Goal: Information Seeking & Learning: Learn about a topic

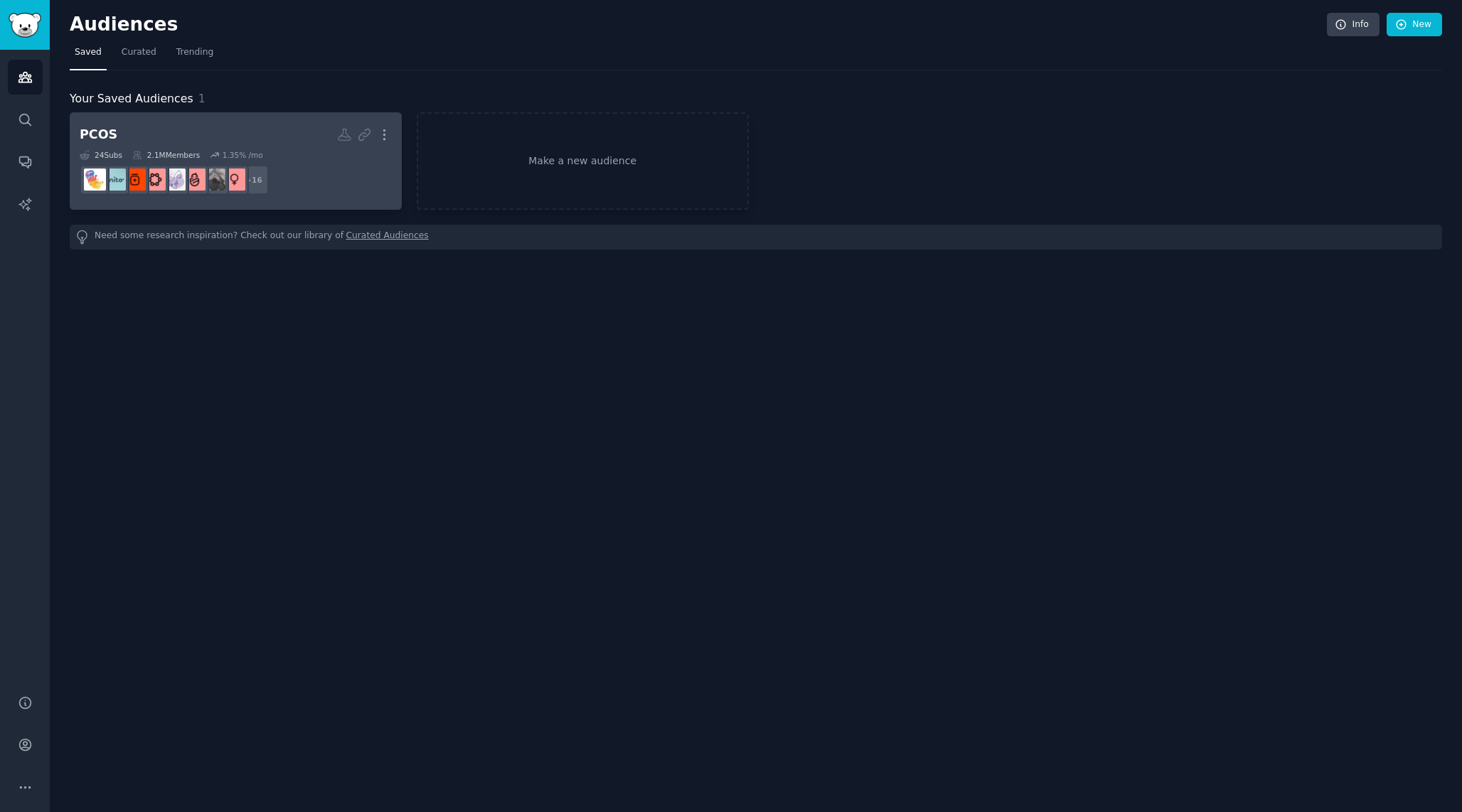
click at [244, 150] on div "1.35 % /mo" at bounding box center [243, 155] width 41 height 10
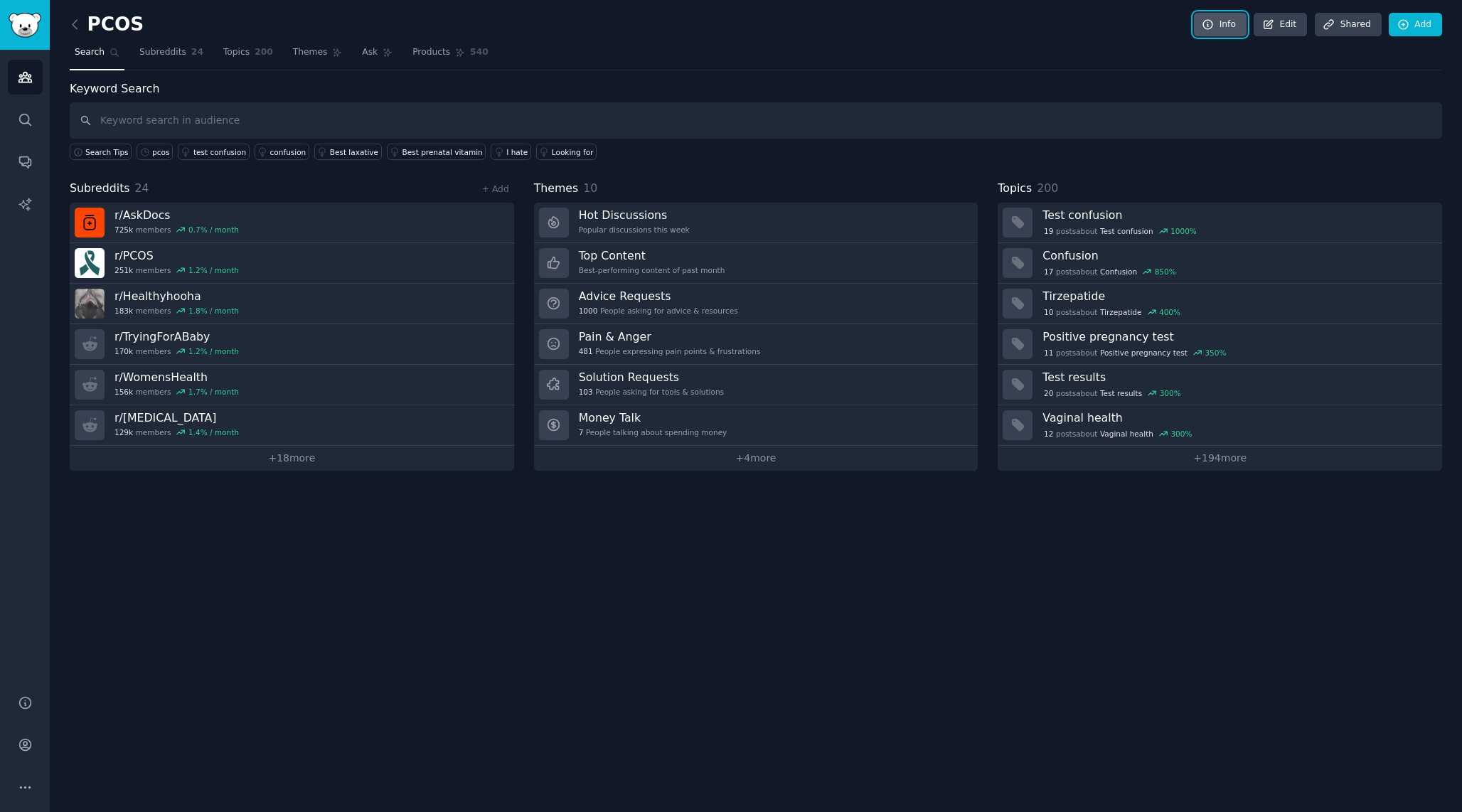
click at [1232, 22] on link "Info" at bounding box center [1220, 25] width 53 height 24
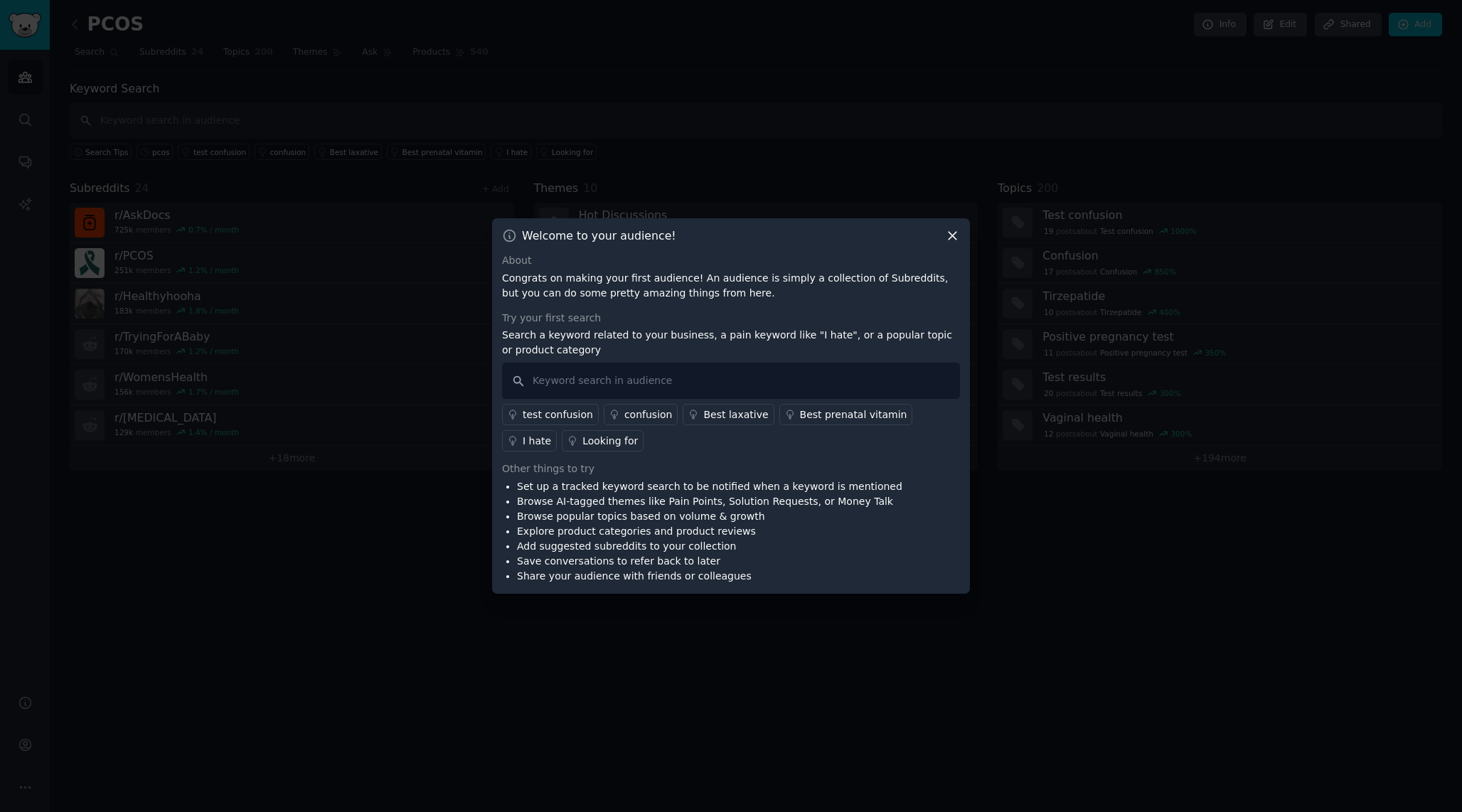
click at [948, 232] on icon at bounding box center [952, 235] width 15 height 15
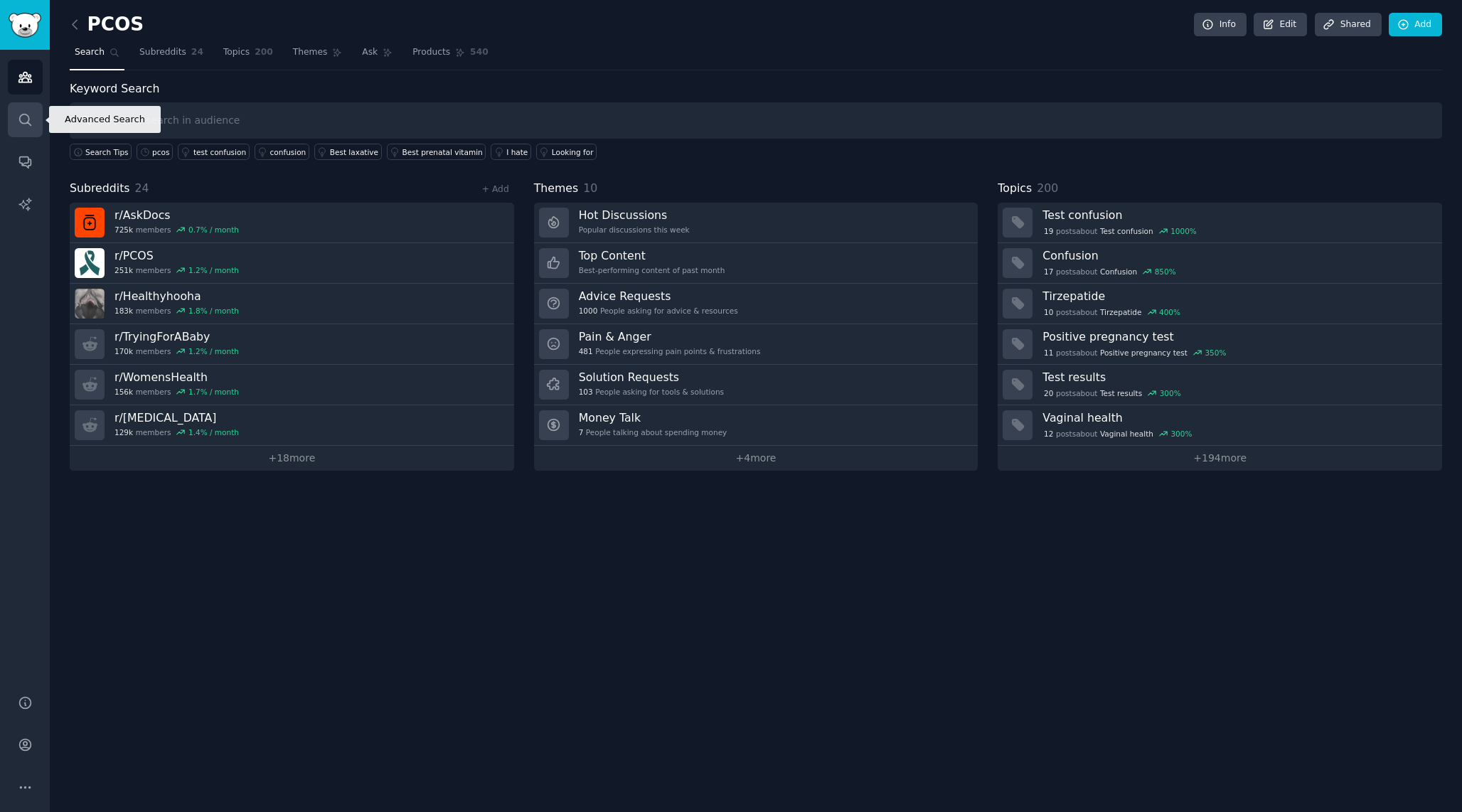
click at [36, 123] on link "Search" at bounding box center [25, 119] width 34 height 34
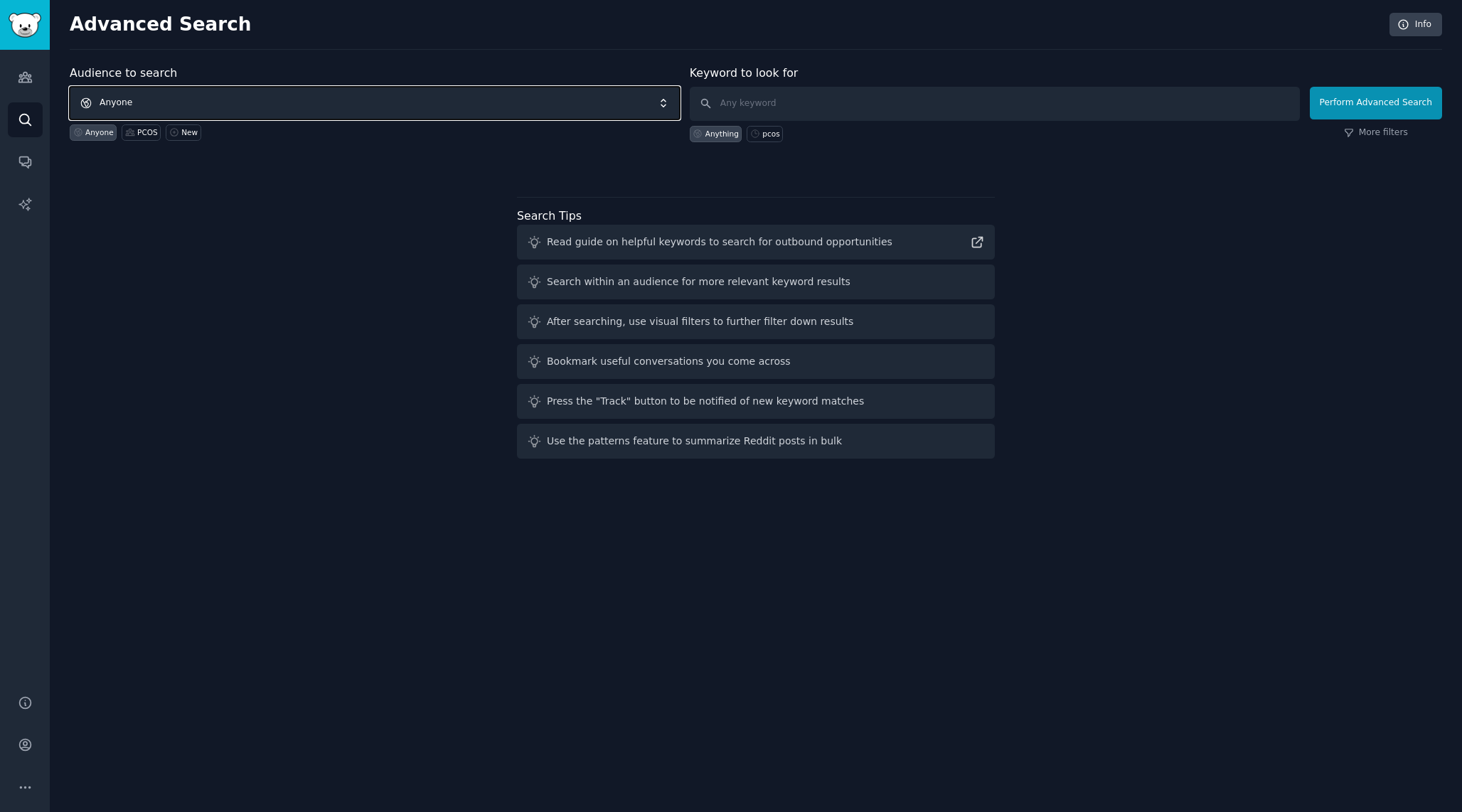
click at [300, 98] on span "Anyone" at bounding box center [374, 103] width 610 height 33
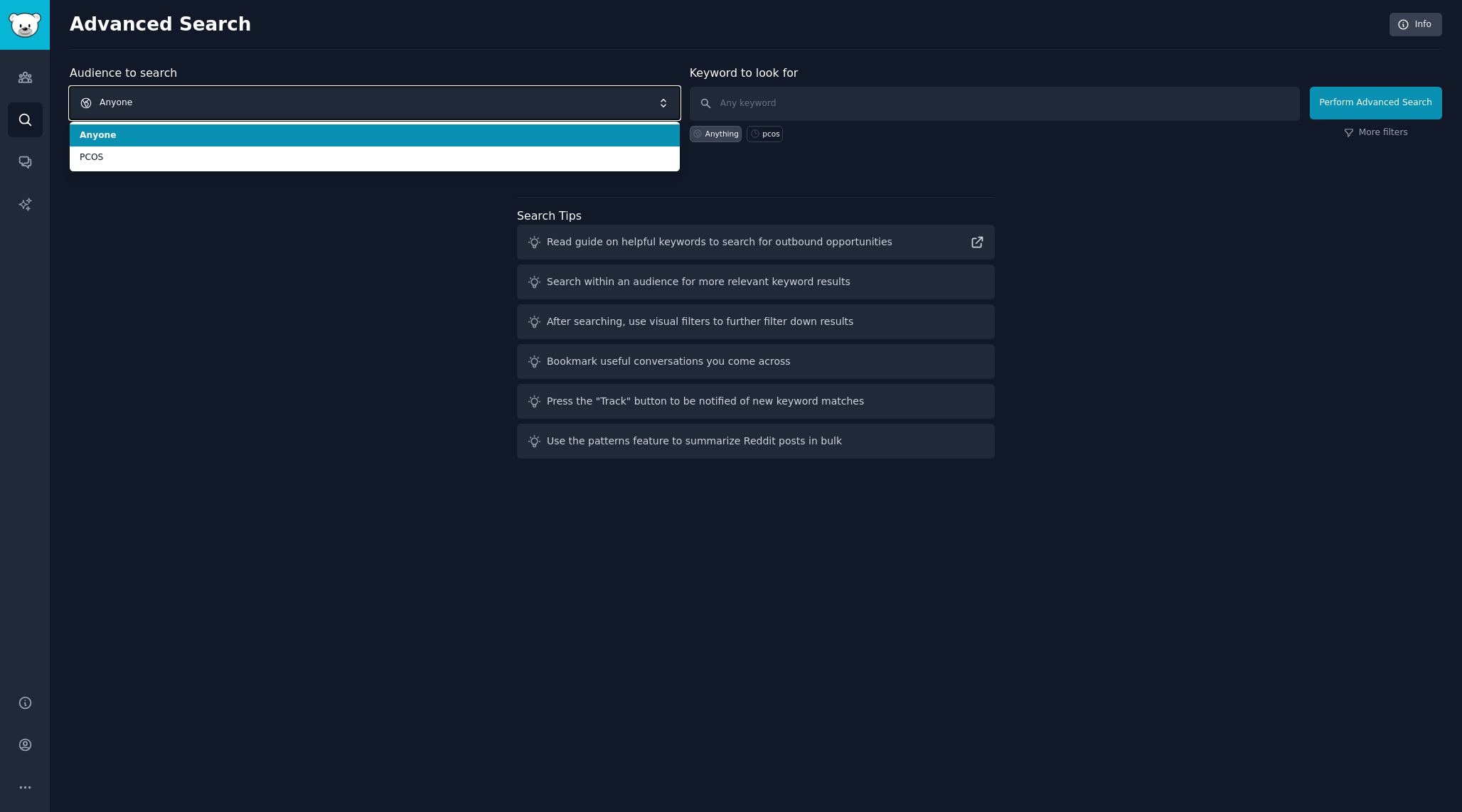
click at [300, 98] on span "Anyone" at bounding box center [374, 103] width 610 height 33
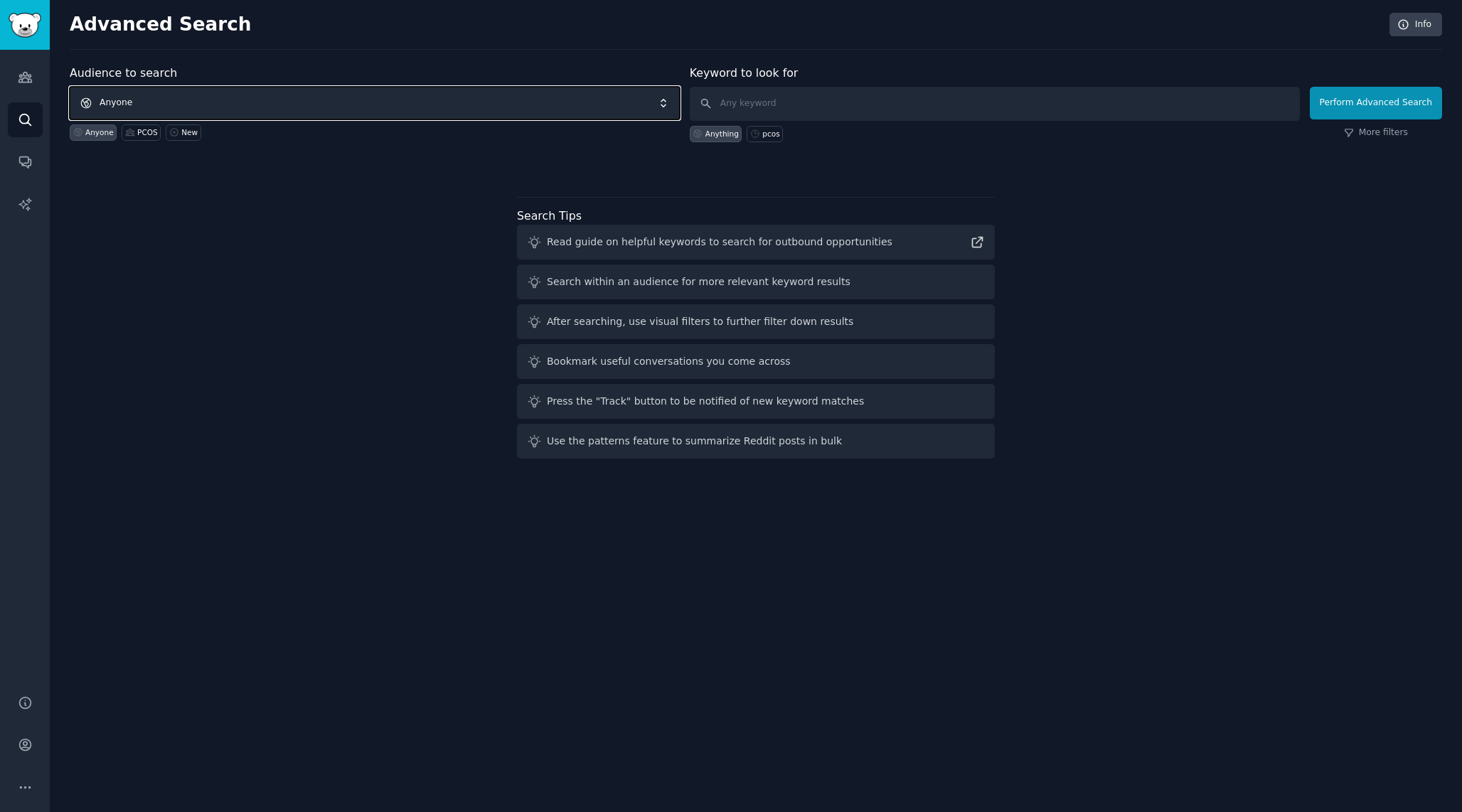
click at [272, 105] on span "Anyone" at bounding box center [374, 103] width 610 height 33
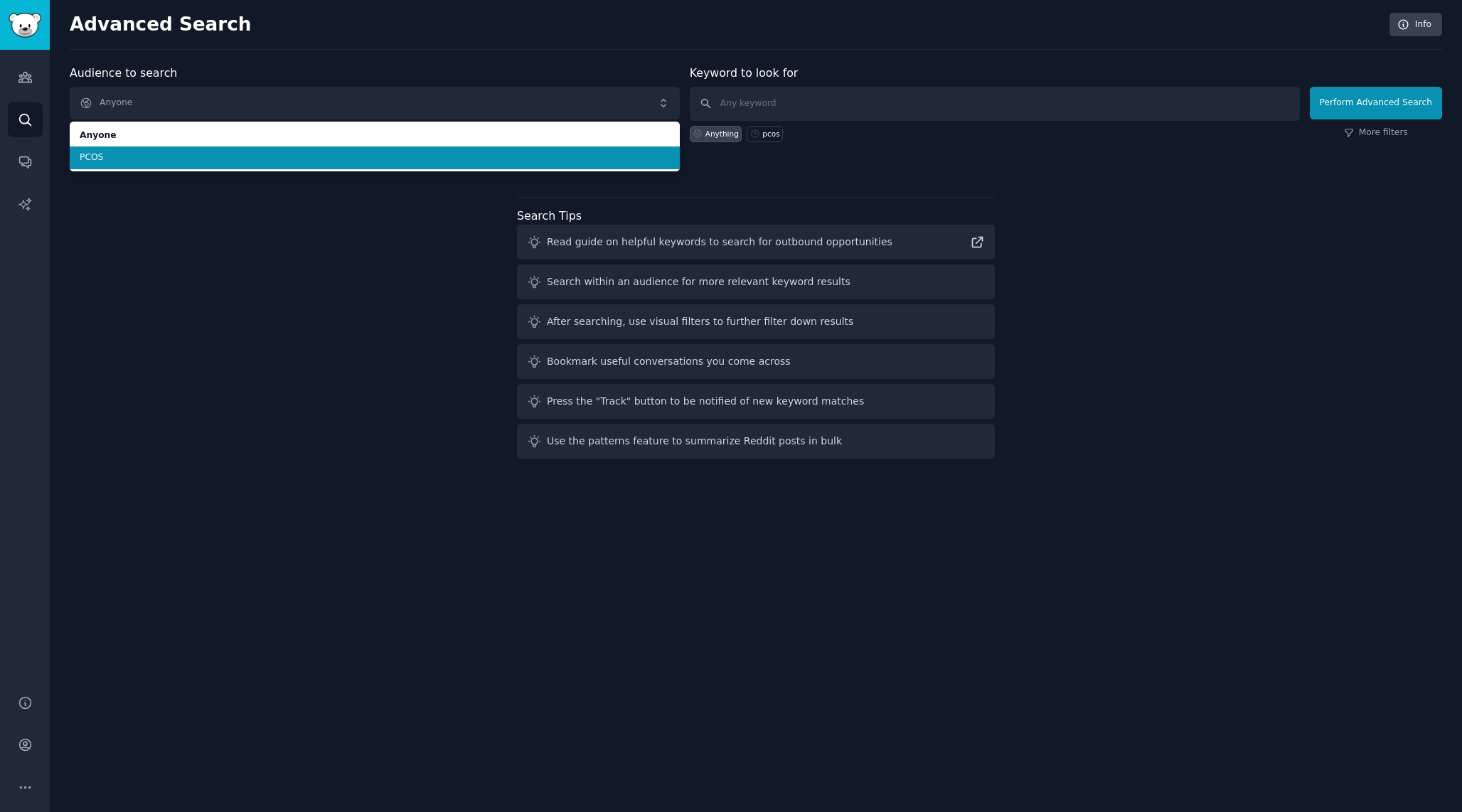
click at [222, 147] on li "PCOS" at bounding box center [374, 158] width 610 height 22
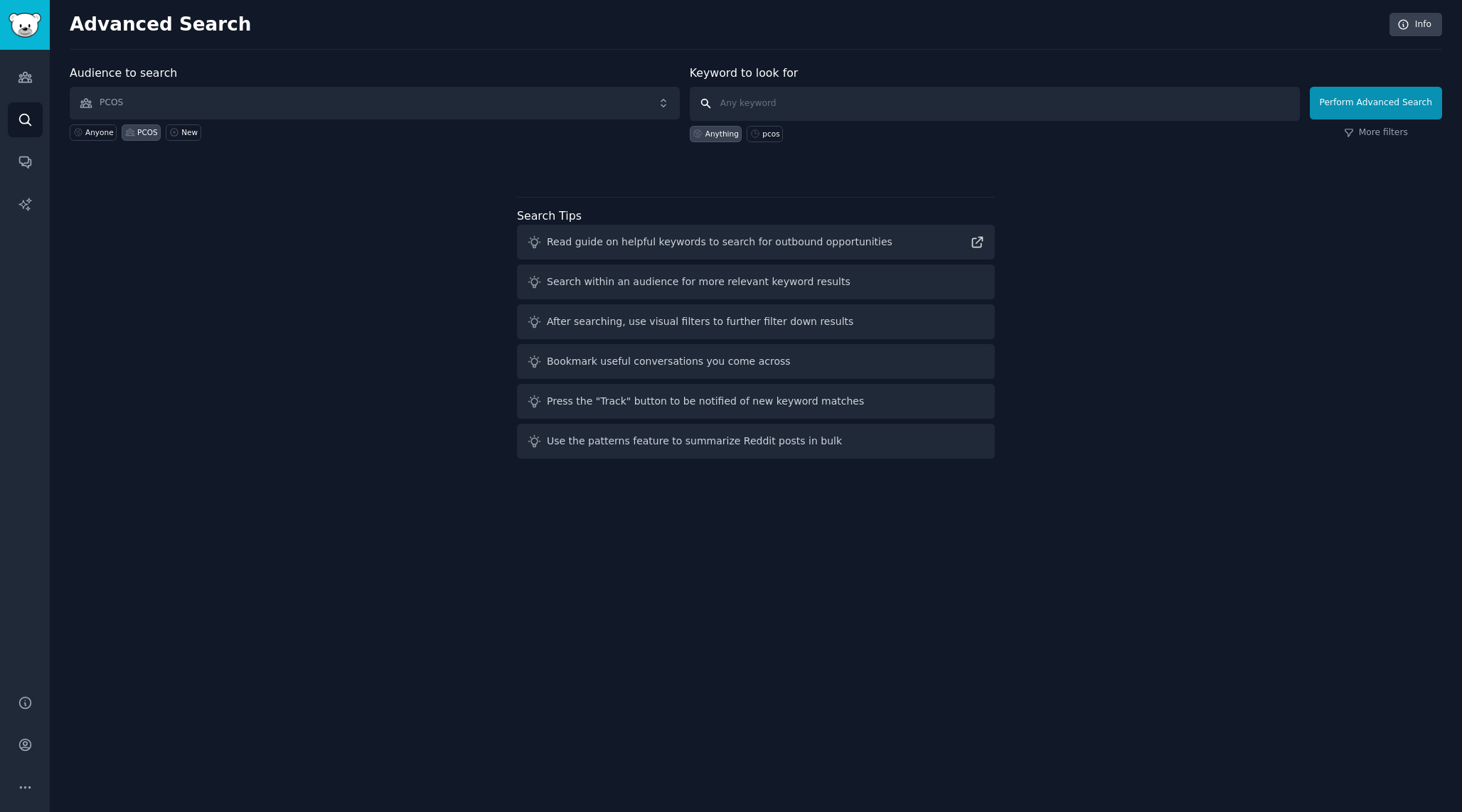
click at [765, 98] on input "text" at bounding box center [994, 103] width 610 height 34
type input "Search for keywords"
click button "Perform Advanced Search" at bounding box center [1375, 103] width 132 height 33
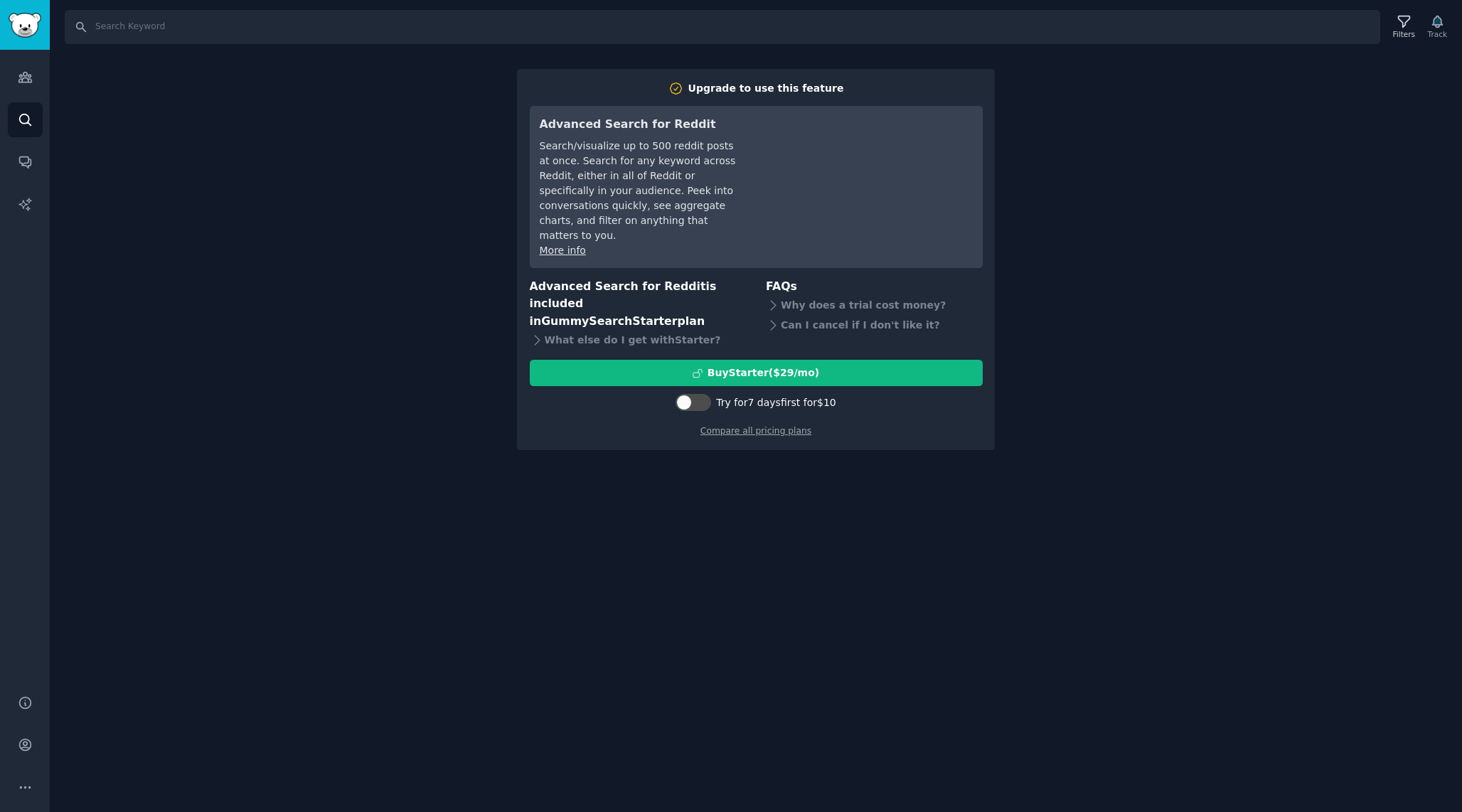
click at [169, 343] on div "Search Filters Track Upgrade to use this feature Advanced Search for Reddit Sea…" at bounding box center [755, 406] width 1412 height 812
click at [14, 131] on link "Search" at bounding box center [25, 119] width 34 height 34
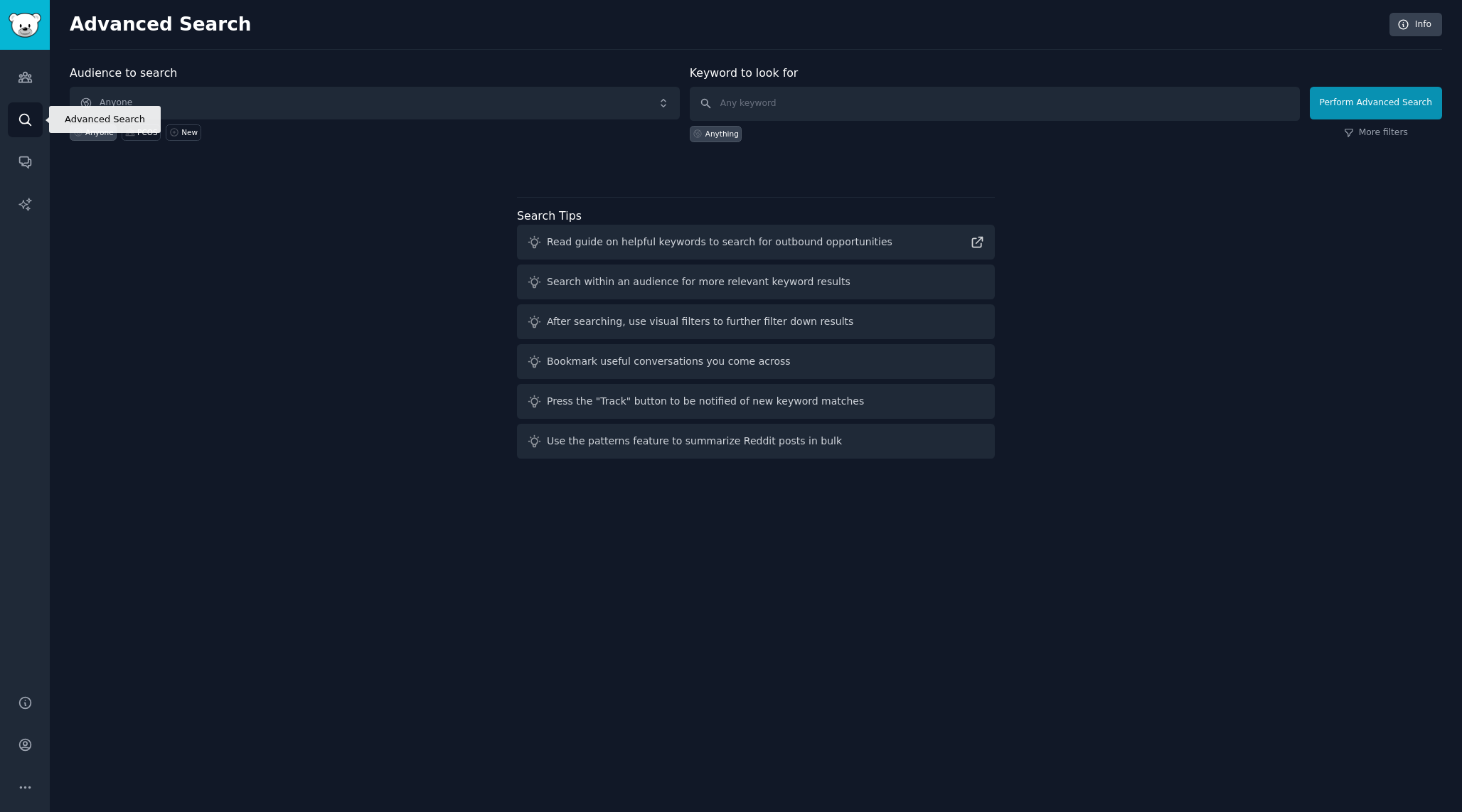
click at [18, 182] on div "Audiences Search Conversations AI Reports" at bounding box center [25, 364] width 50 height 628
click at [31, 155] on icon "Sidebar" at bounding box center [25, 162] width 15 height 15
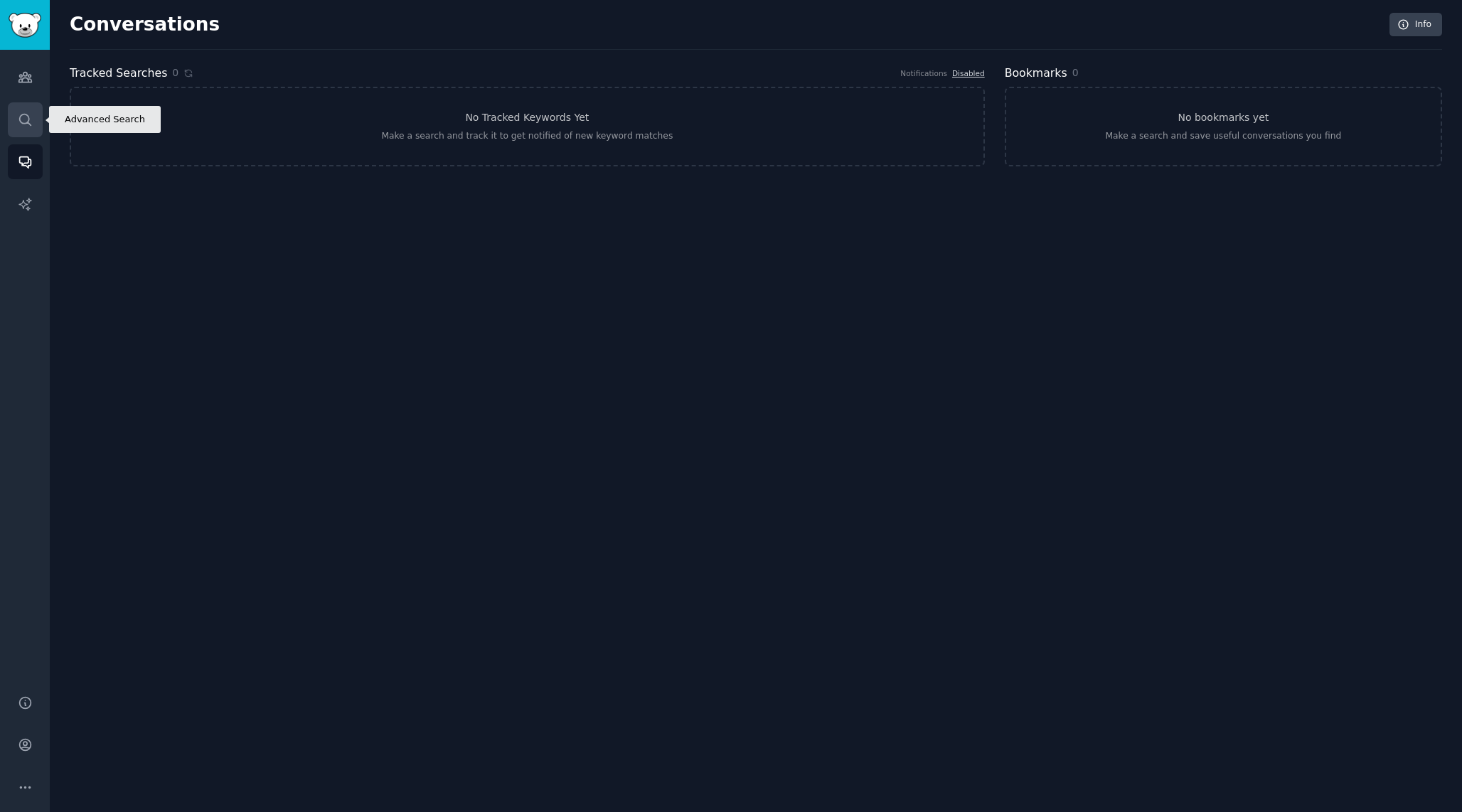
click at [29, 107] on link "Search" at bounding box center [25, 119] width 34 height 34
